Goal: Task Accomplishment & Management: Manage account settings

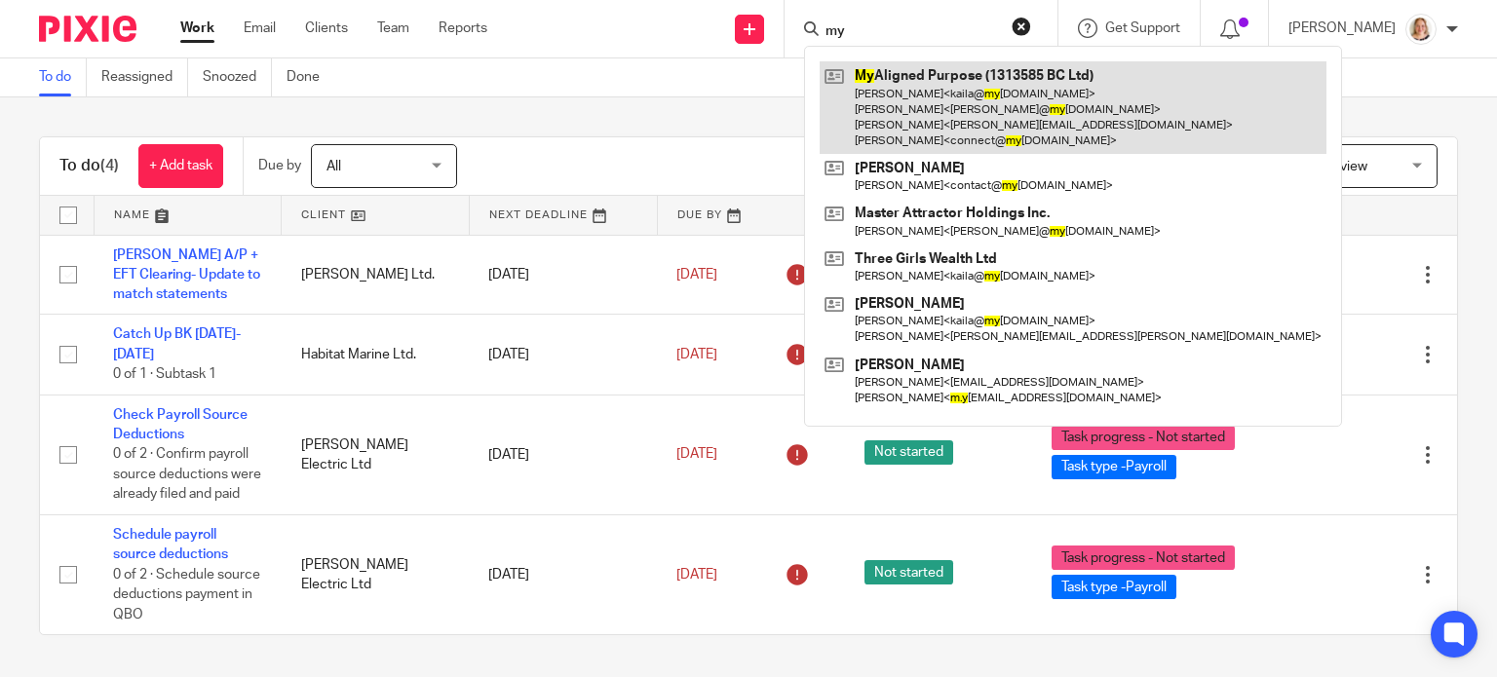
type input "my"
click at [870, 75] on link at bounding box center [1073, 107] width 507 height 93
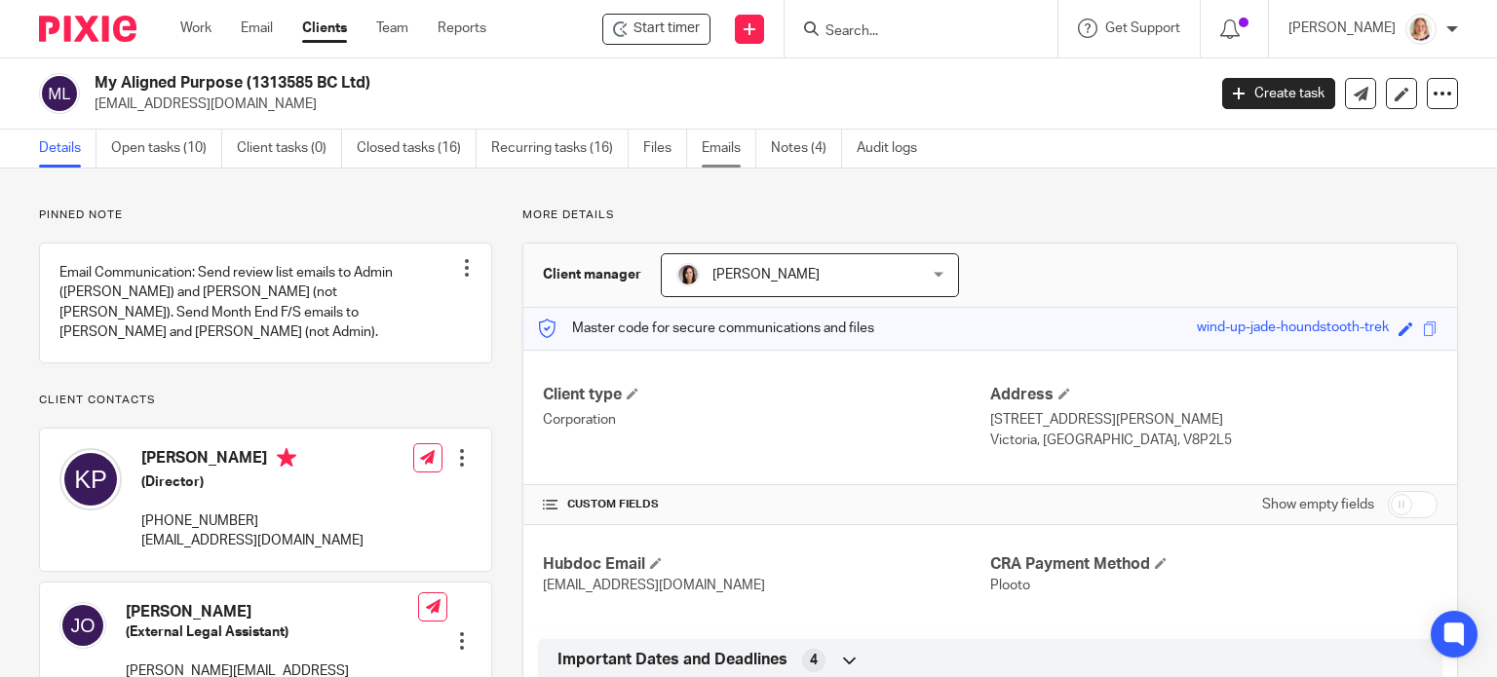
click at [725, 147] on link "Emails" at bounding box center [729, 149] width 55 height 38
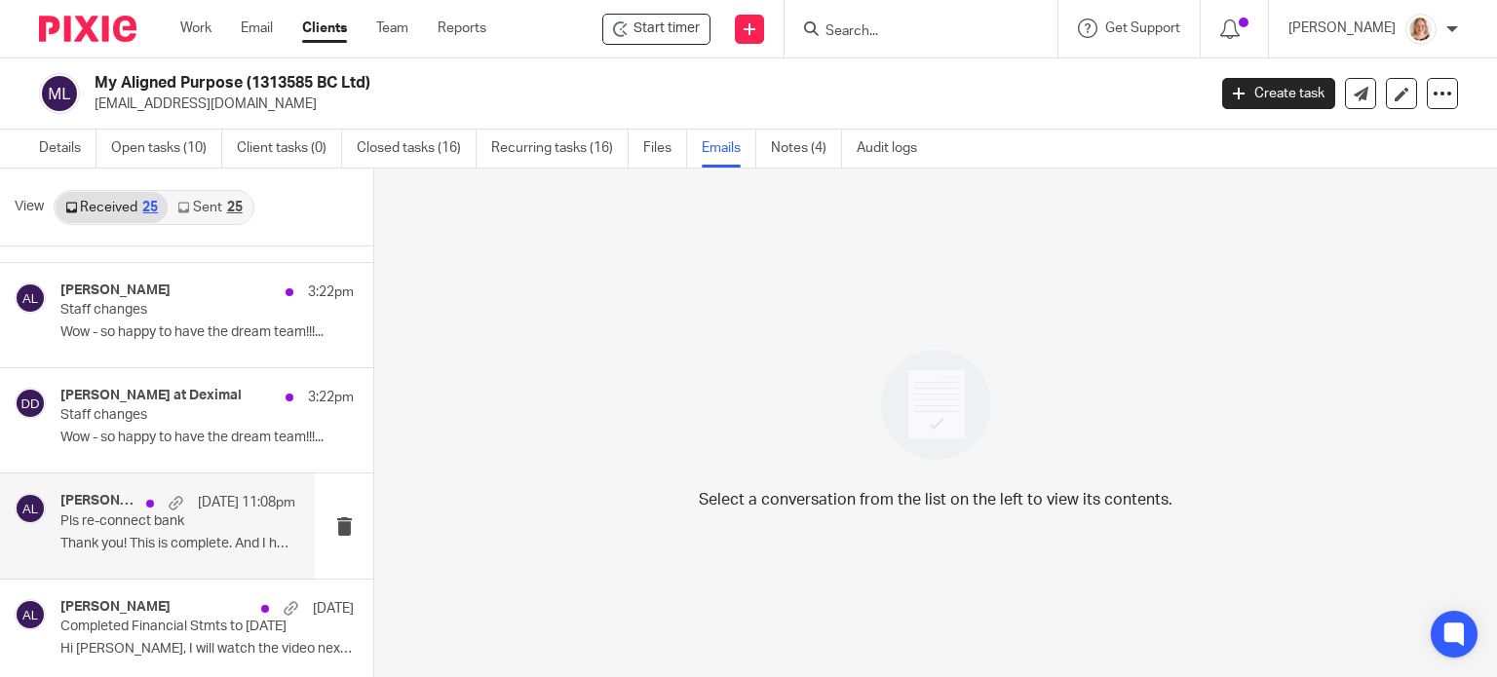
scroll to position [292, 0]
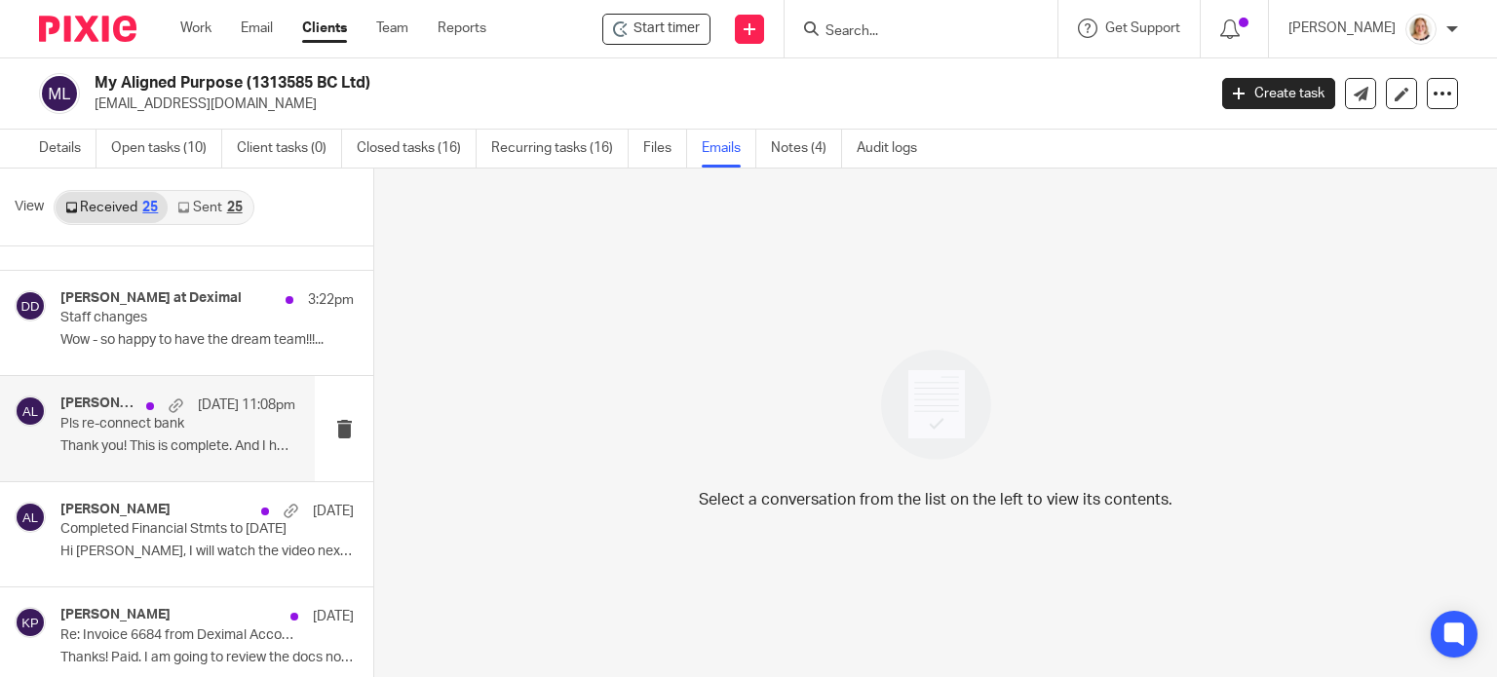
click at [199, 456] on div "Alicia Loewen Sep 14 11:08pm Pls re-connect bank Thank you! This is complete. A…" at bounding box center [177, 428] width 235 height 65
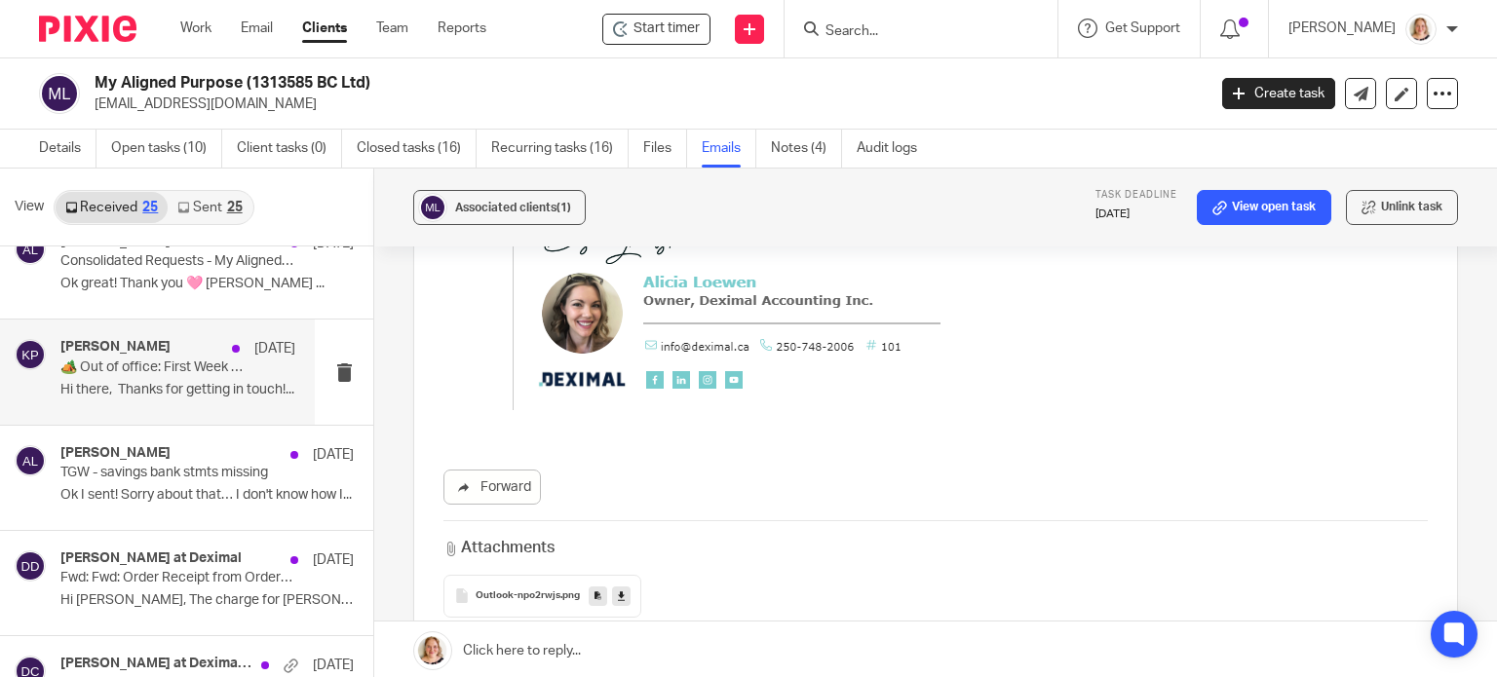
scroll to position [975, 0]
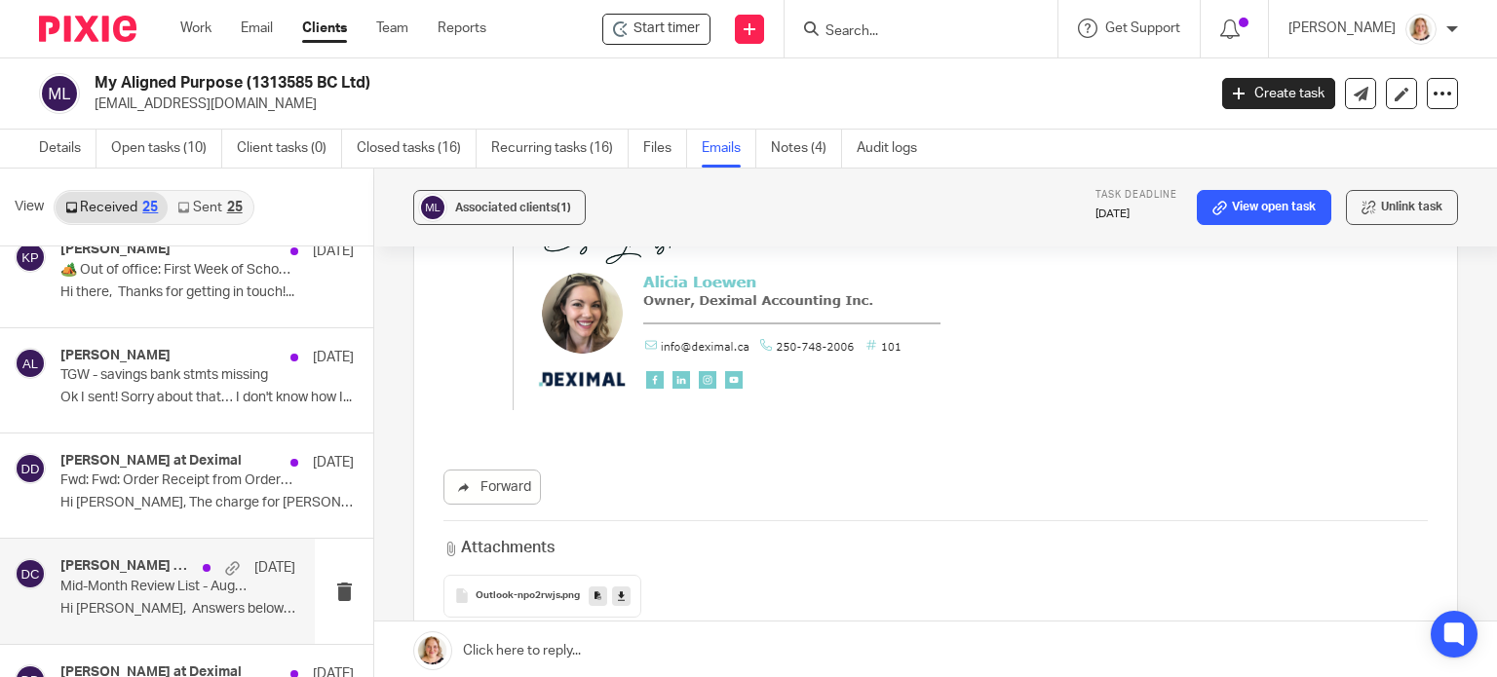
click at [146, 592] on p "Mid-Month Review List - August" at bounding box center [154, 587] width 188 height 17
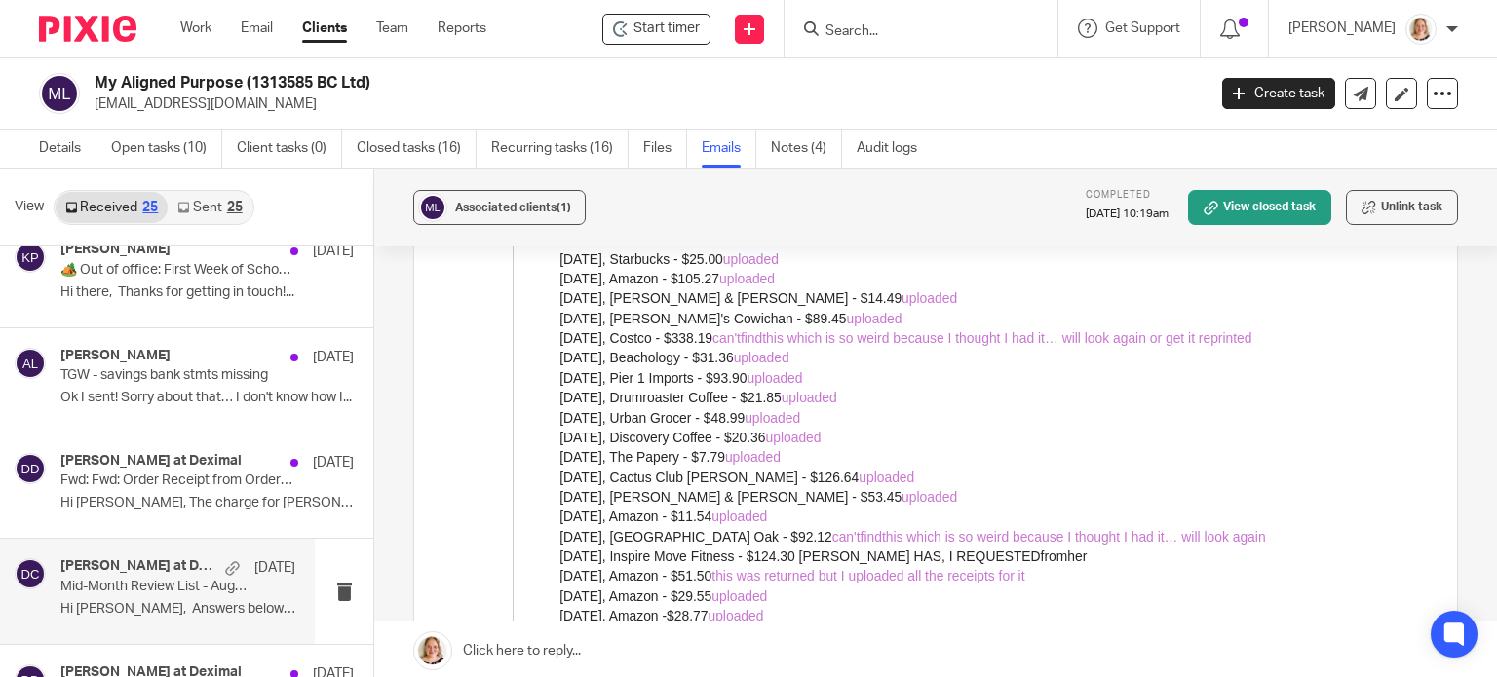
scroll to position [1365, 0]
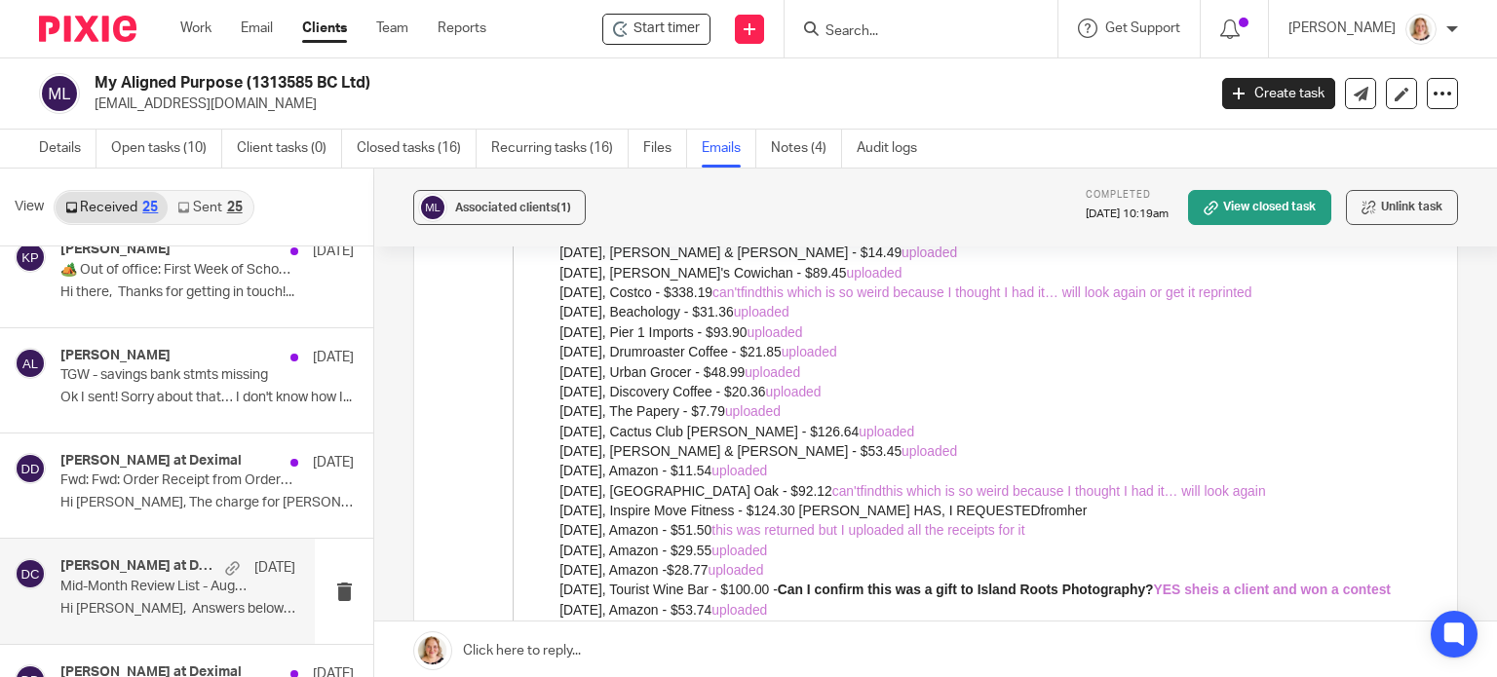
click at [234, 211] on div "25" at bounding box center [235, 208] width 16 height 14
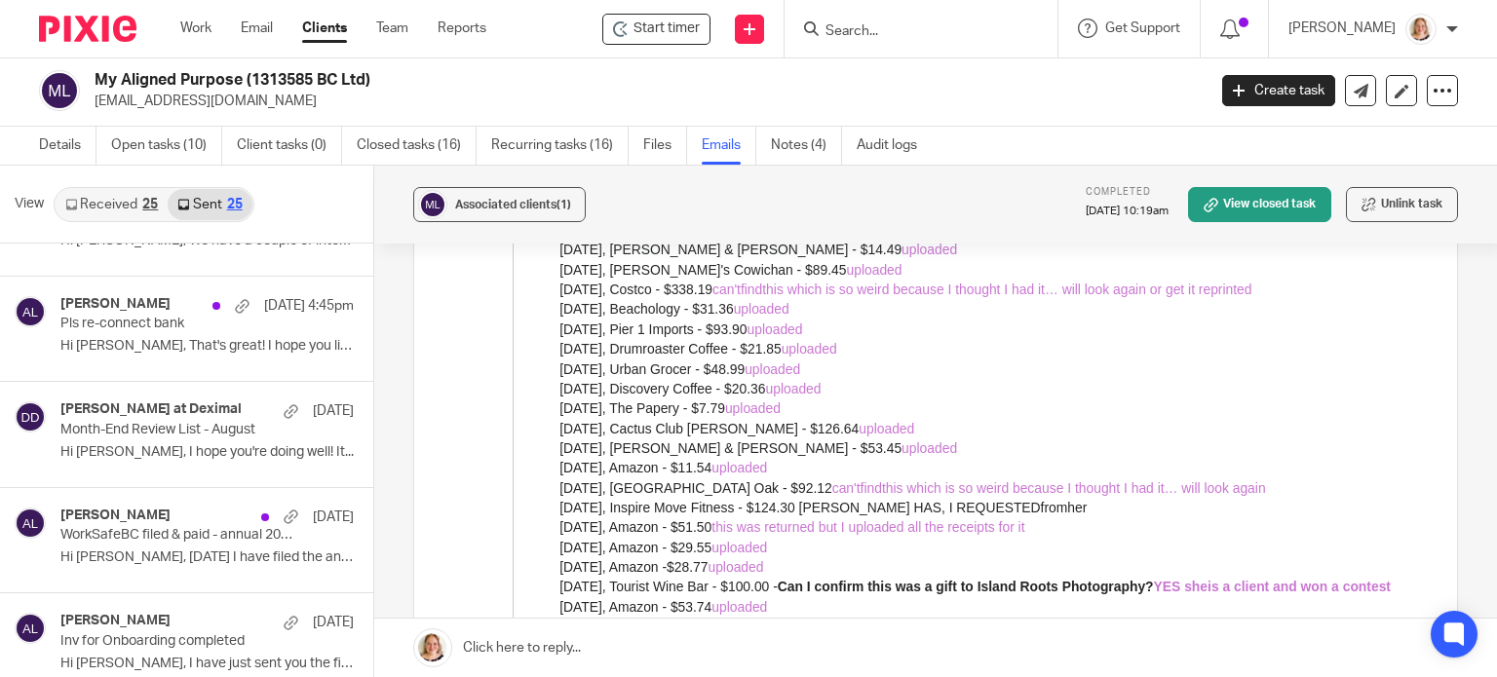
scroll to position [292, 0]
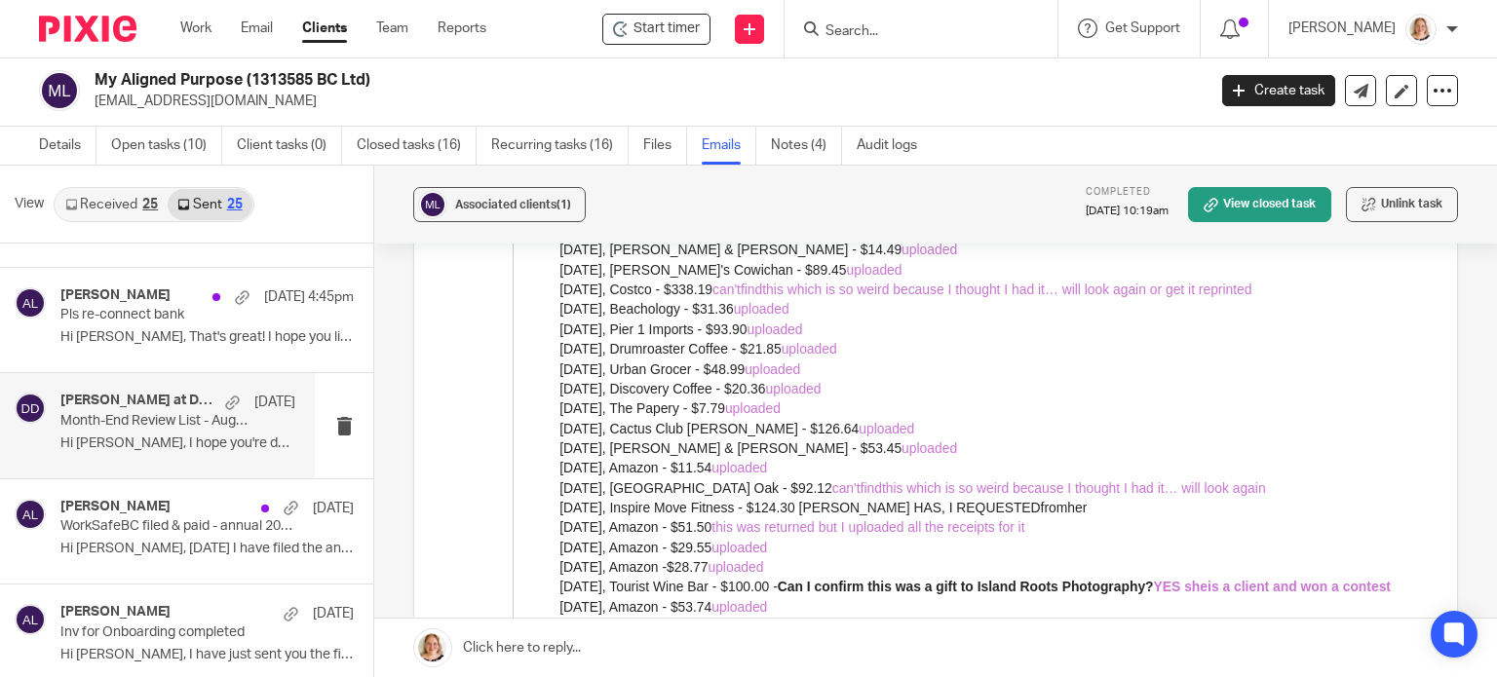
click at [207, 430] on div "Danielle at Deximal Sep 9 Month-End Review List - August Hi Kaila, I hope you'r…" at bounding box center [177, 425] width 235 height 65
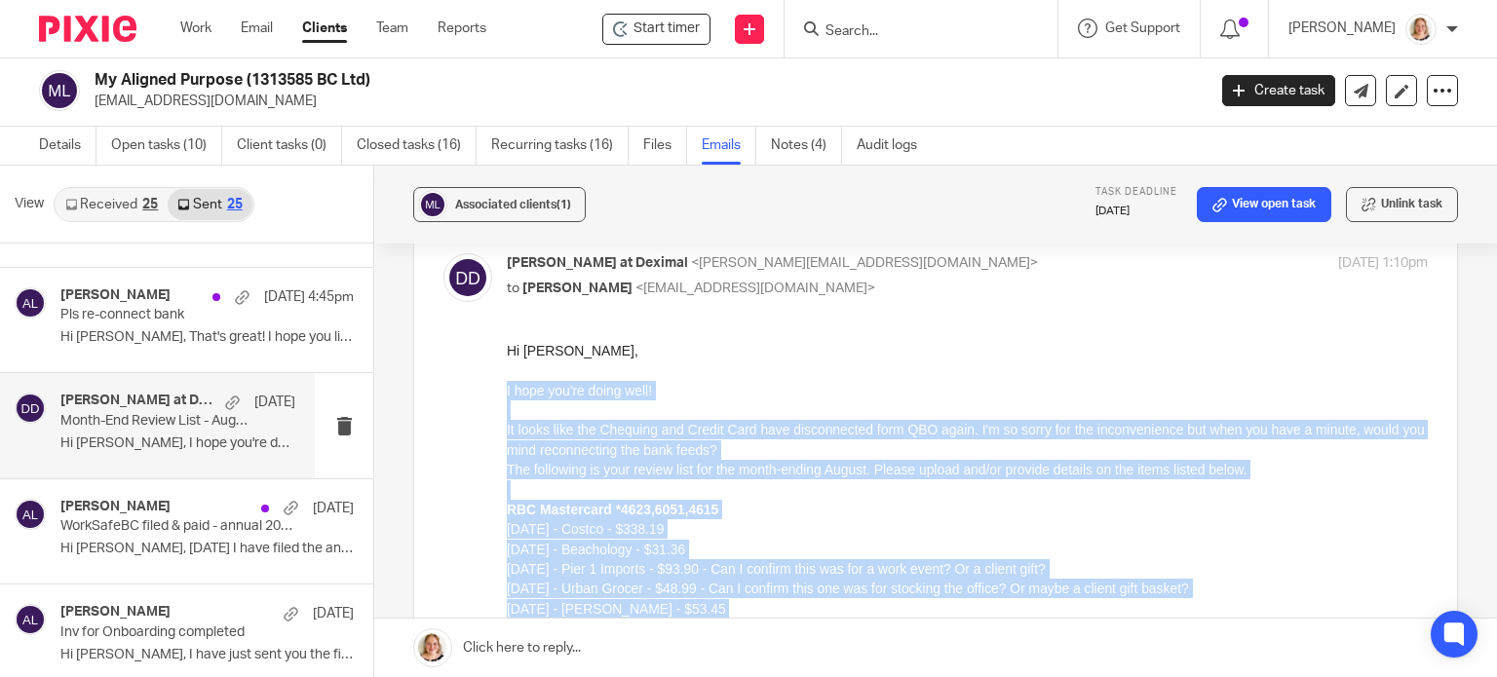
scroll to position [60, 0]
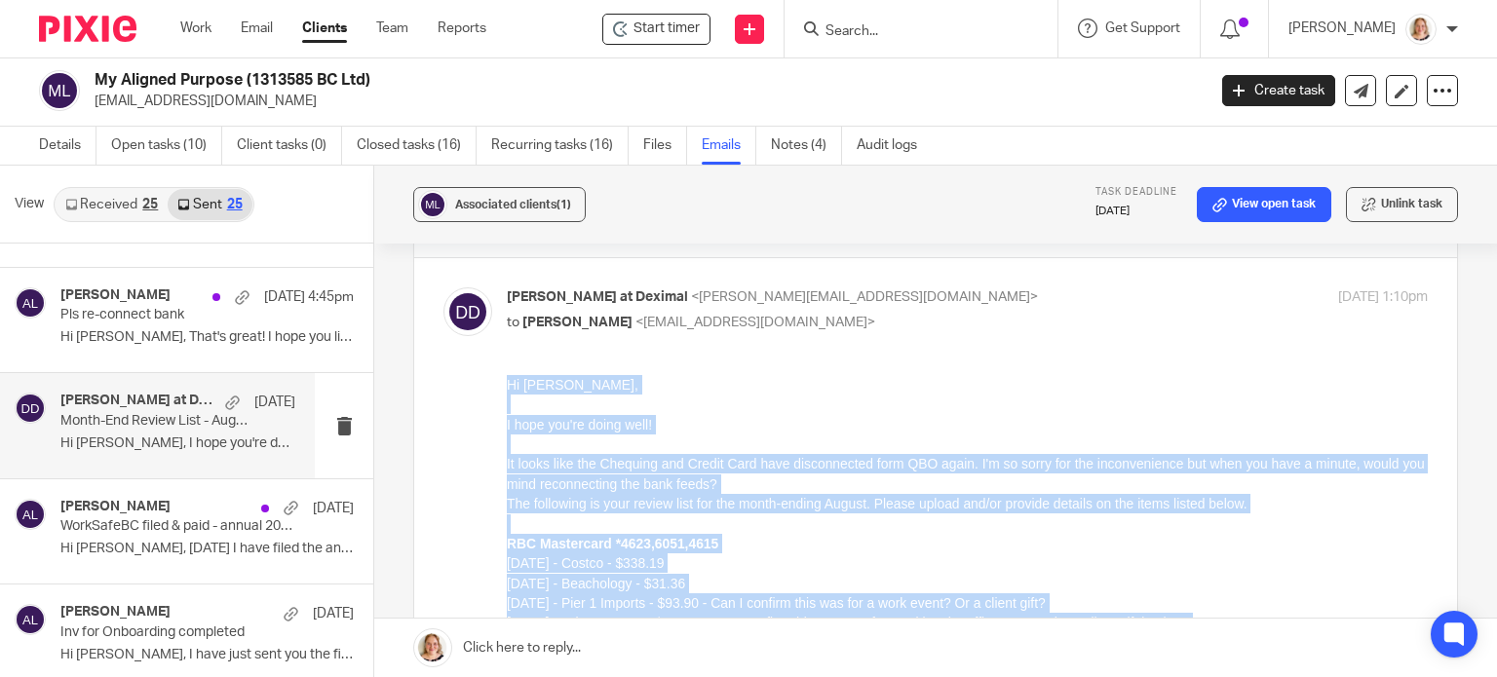
drag, startPoint x: 562, startPoint y: 728, endPoint x: 996, endPoint y: 755, distance: 434.6
click at [507, 381] on html "Hi Kaila, I hope you're doing well! It looks like the Chequing and Credit Card …" at bounding box center [967, 583] width 921 height 417
click at [1041, 406] on p at bounding box center [967, 404] width 921 height 19
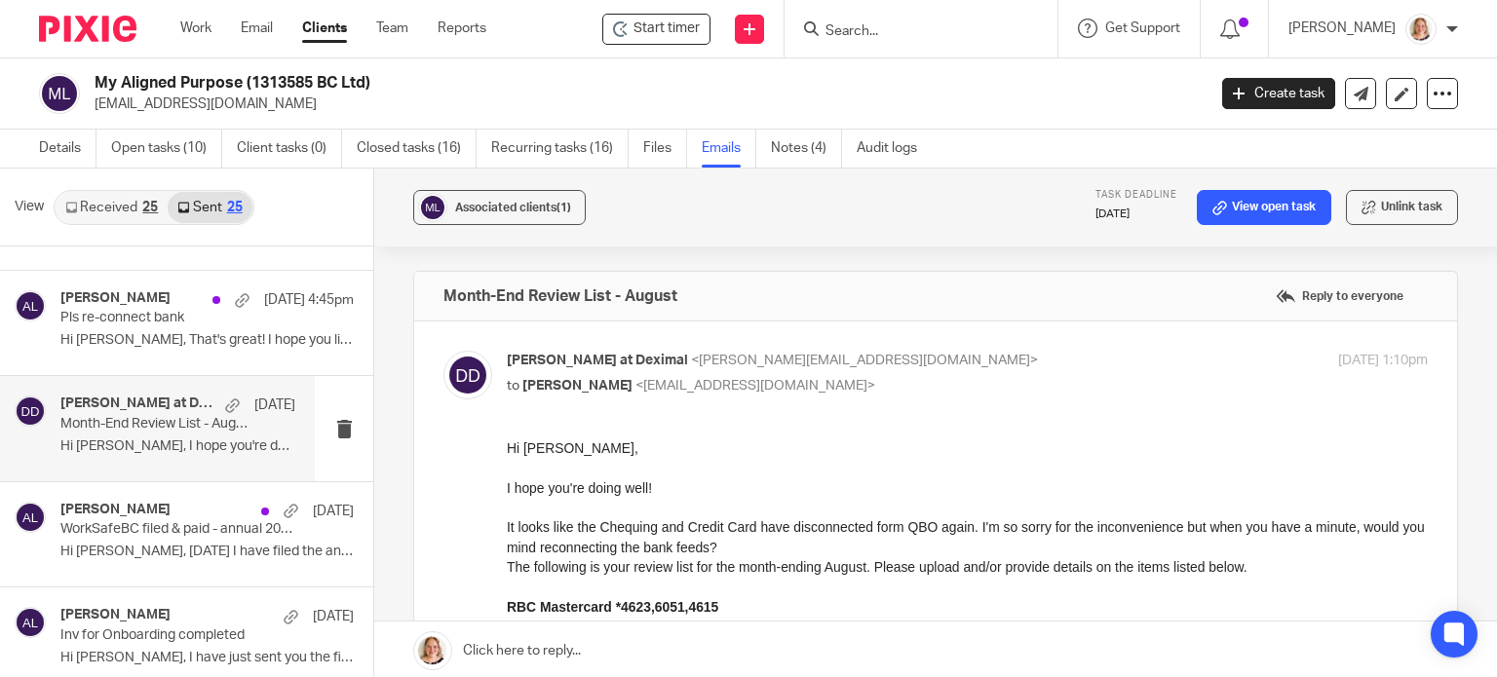
scroll to position [0, 0]
click at [142, 349] on div "Alicia Loewen Sep 15 4:45pm Pls re-connect bank Hi Kaila, That's great! I hope …" at bounding box center [177, 322] width 235 height 65
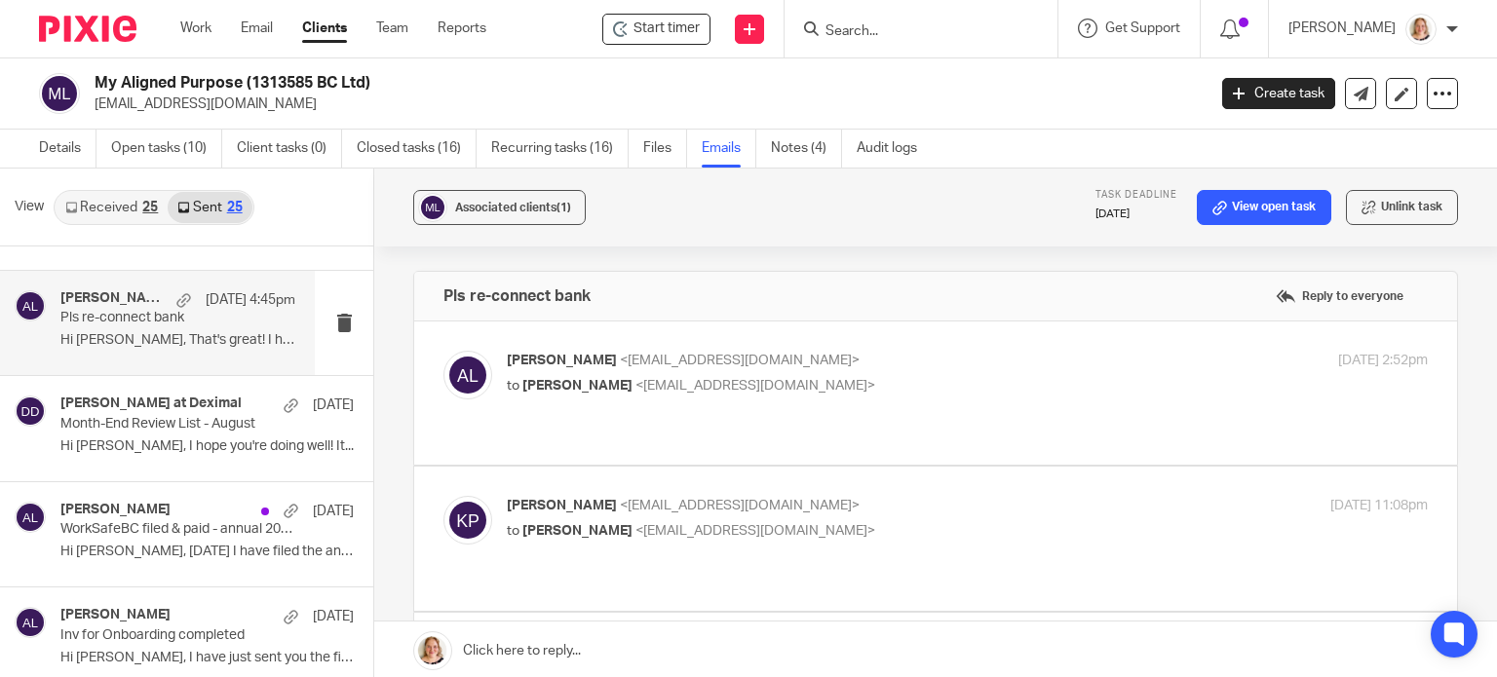
click at [947, 397] on div "Alicia Loewen <info@deximal.ca> to Kaila Pilecki <kaila@myalignedpurpose.com> S…" at bounding box center [967, 375] width 921 height 49
checkbox input "true"
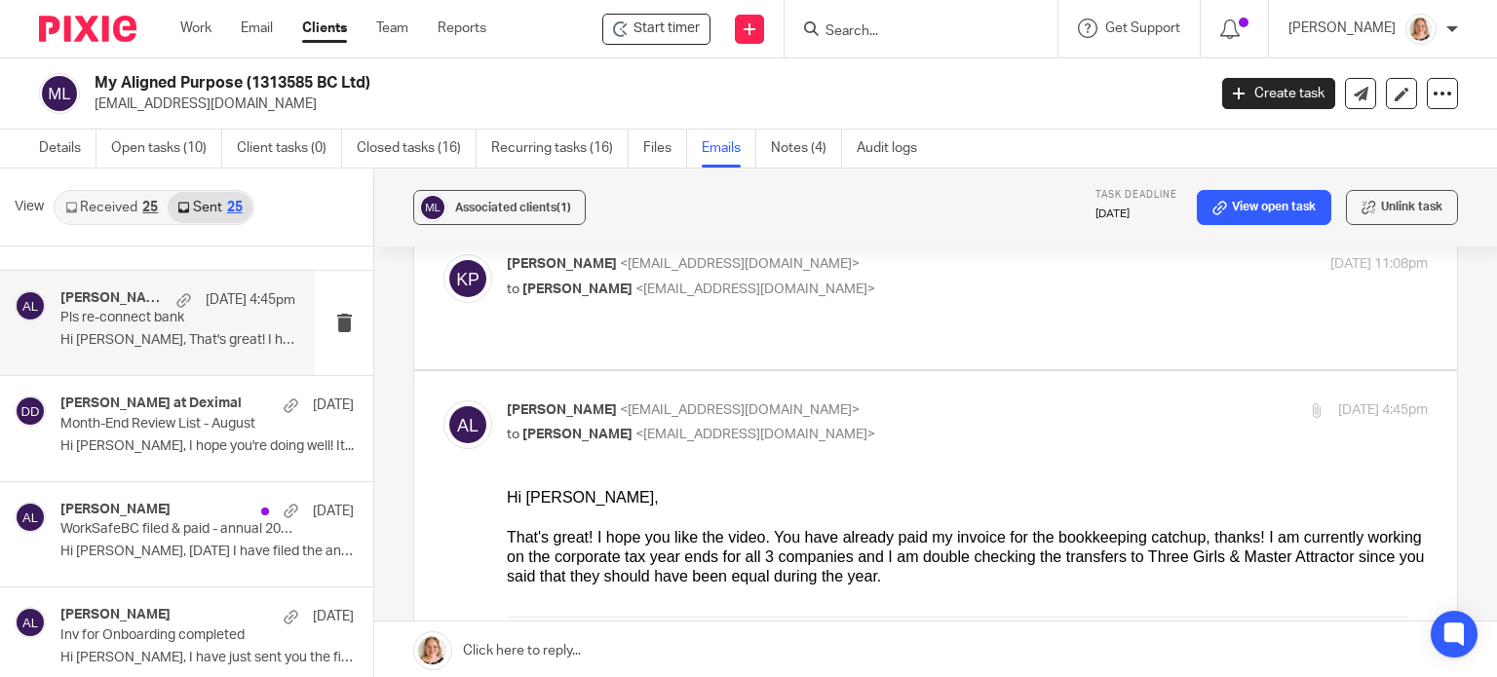
scroll to position [780, 0]
click at [925, 280] on div "Kaila Pilecki <kaila@myalignedpurpose.com> to Alicia Loewen <info@deximal.ca> S…" at bounding box center [936, 294] width 985 height 85
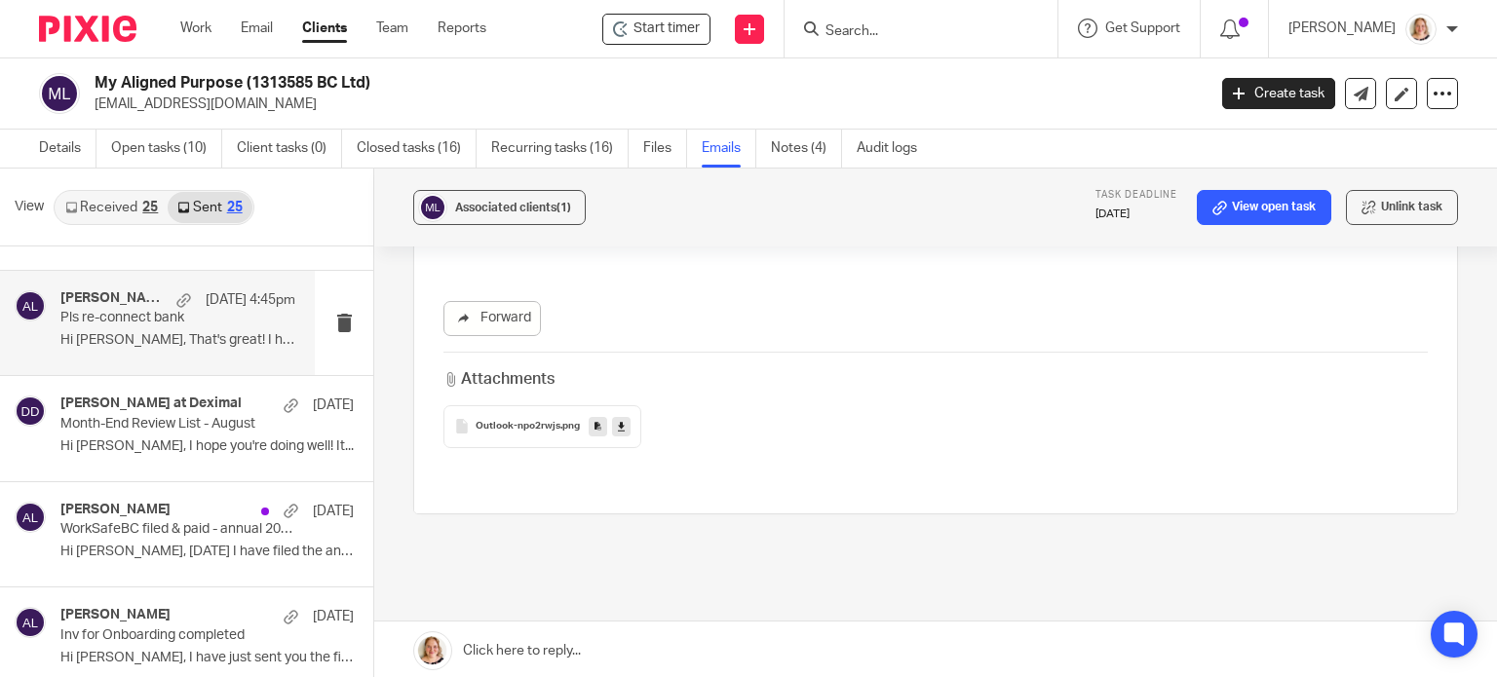
scroll to position [2274, 0]
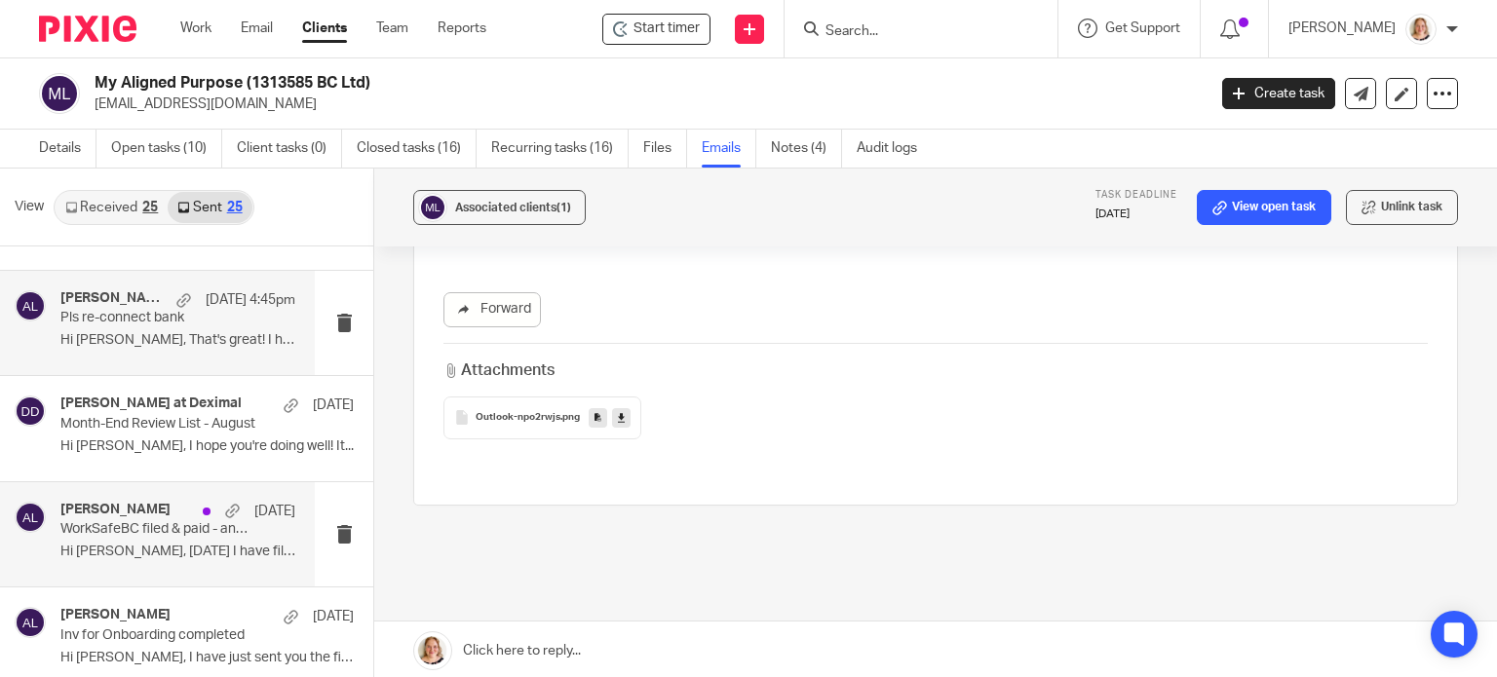
click at [126, 522] on p "WorkSafeBC filed & paid - annual 2024" at bounding box center [154, 530] width 188 height 17
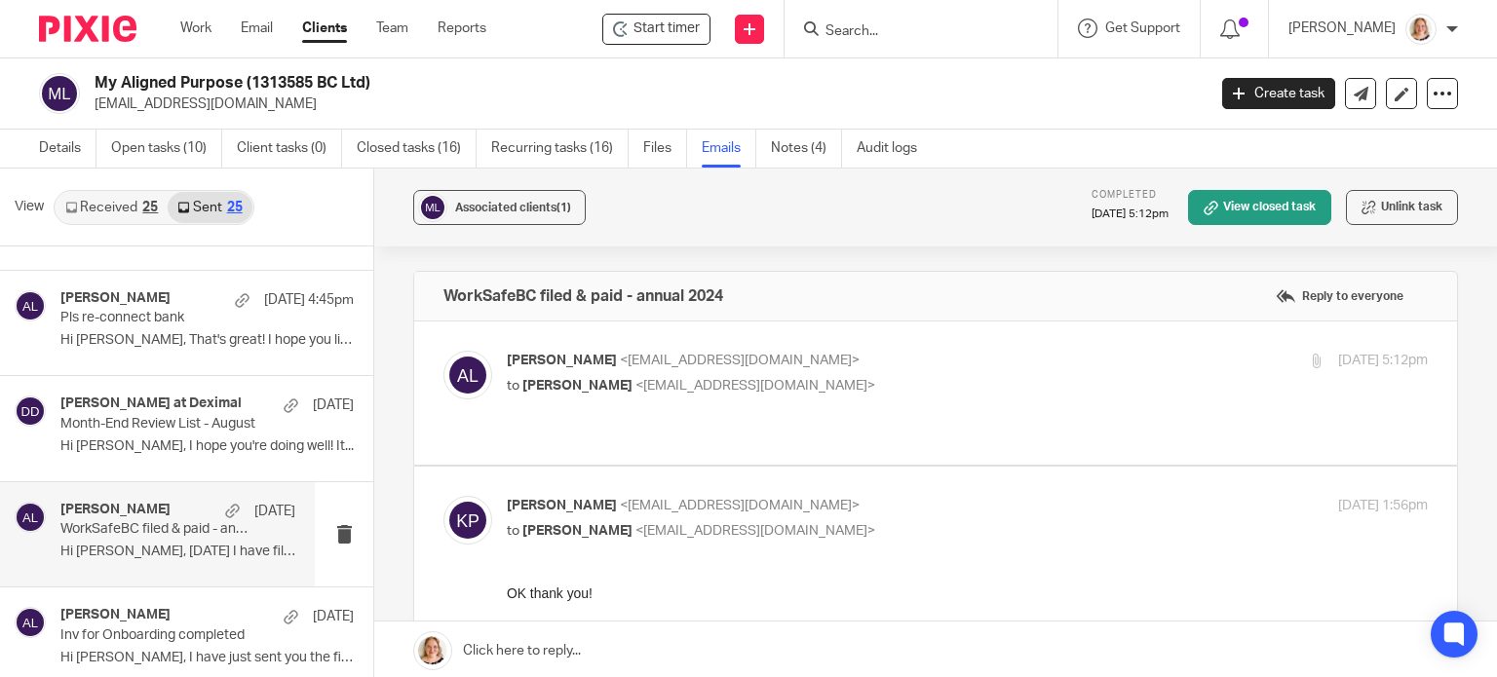
scroll to position [0, 0]
